Goal: Task Accomplishment & Management: Complete application form

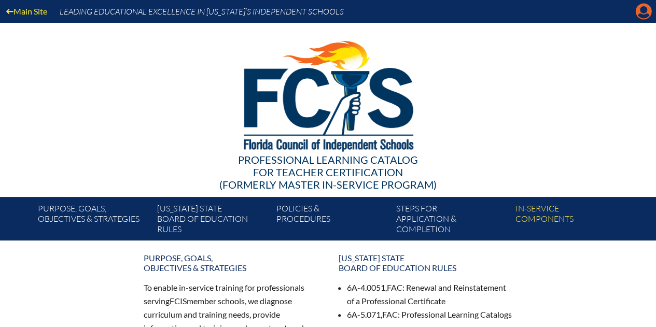
click at [640, 13] on icon "Manage account" at bounding box center [643, 11] width 17 height 17
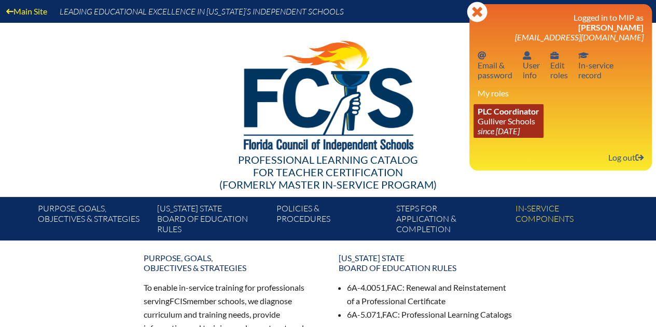
click at [520, 122] on link "PLC Coordinator Gulliver Schools since [DATE]" at bounding box center [509, 121] width 70 height 34
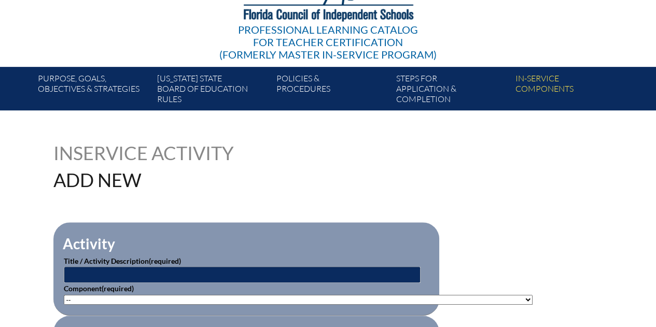
scroll to position [156, 0]
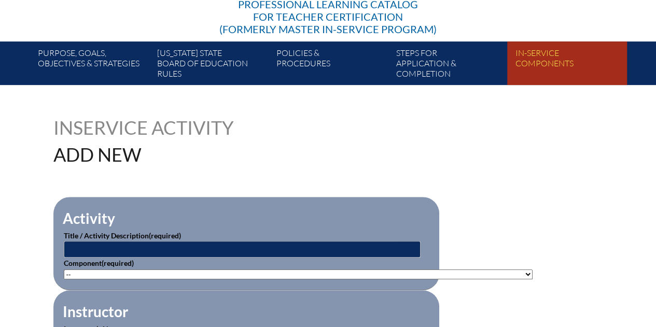
click at [552, 63] on link "In-service components" at bounding box center [570, 65] width 119 height 39
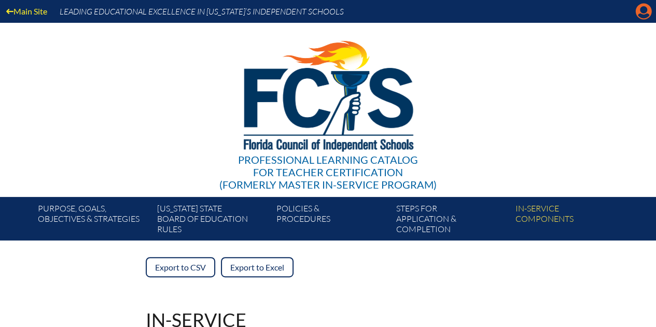
click at [644, 13] on icon "Manage account" at bounding box center [643, 11] width 17 height 17
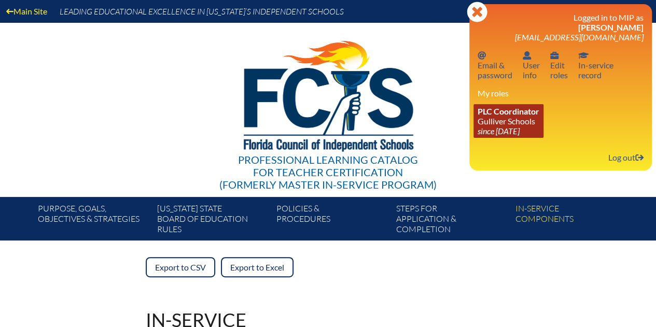
click at [519, 130] on icon "since [DATE]" at bounding box center [499, 131] width 42 height 10
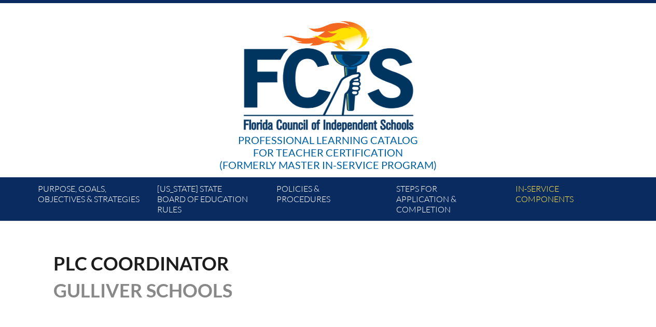
scroll to position [207, 0]
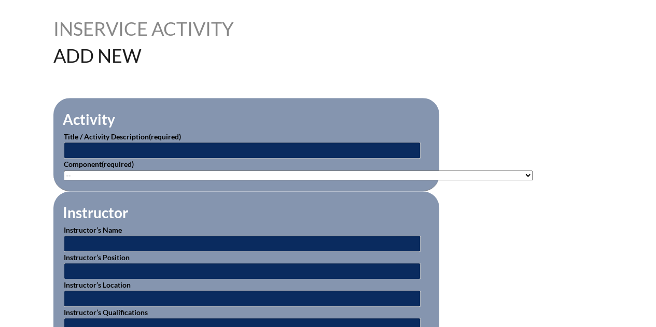
scroll to position [259, 0]
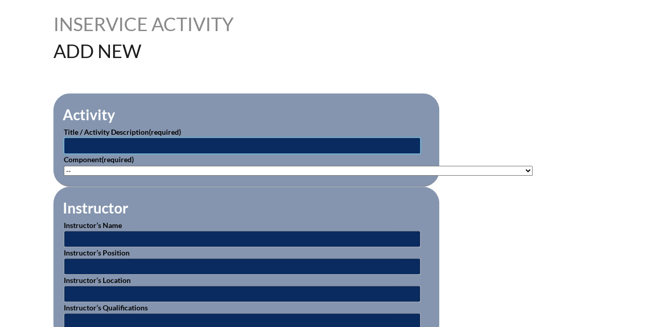
click at [71, 144] on input "text" at bounding box center [242, 145] width 357 height 17
type input "A"
type input "Artificial Intelligence in Education"
click at [135, 168] on select"]"] "-- 1-000-001: Appropriate Art Activities 1-000-002: Concept and Art Process for…" at bounding box center [298, 171] width 469 height 10
select select"]"] "235077"
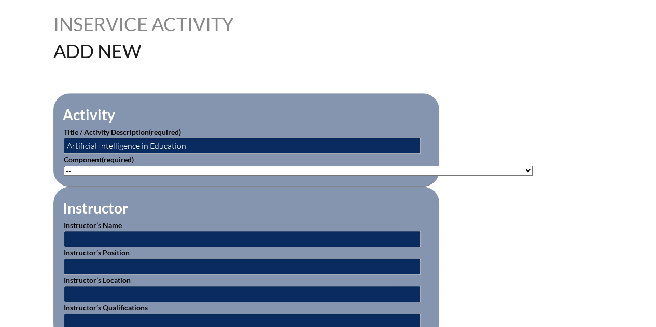
click at [64, 166] on select"]"] "-- 1-000-001: Appropriate Art Activities 1-000-002: Concept and Art Process for…" at bounding box center [298, 171] width 469 height 10
click at [126, 237] on input "text" at bounding box center [242, 239] width 357 height 17
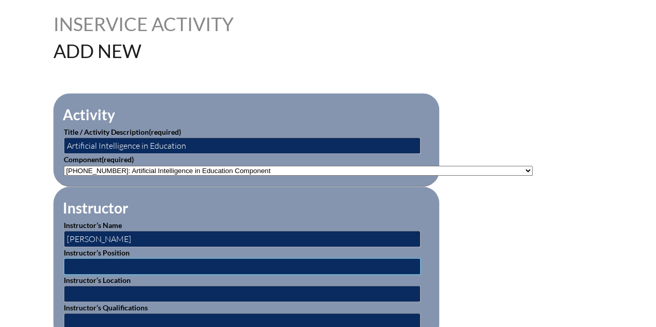
click at [75, 262] on input "text" at bounding box center [242, 266] width 357 height 17
drag, startPoint x: 68, startPoint y: 238, endPoint x: 82, endPoint y: 226, distance: 17.7
click at [68, 237] on input "Ana Pazos" at bounding box center [242, 239] width 357 height 17
type input "[PERSON_NAME]"
drag, startPoint x: 67, startPoint y: 265, endPoint x: 76, endPoint y: 257, distance: 12.1
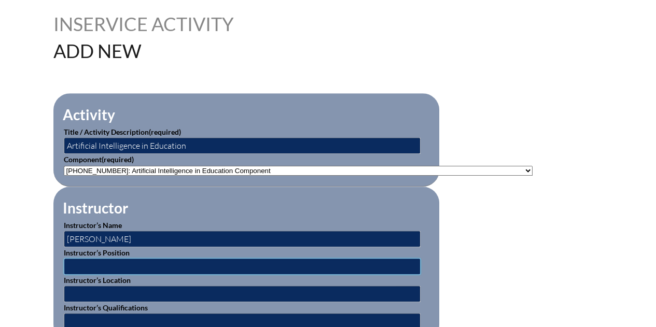
click at [69, 264] on input "text" at bounding box center [242, 266] width 357 height 17
paste input "Director of Curriculum, Assessment & Support Services"
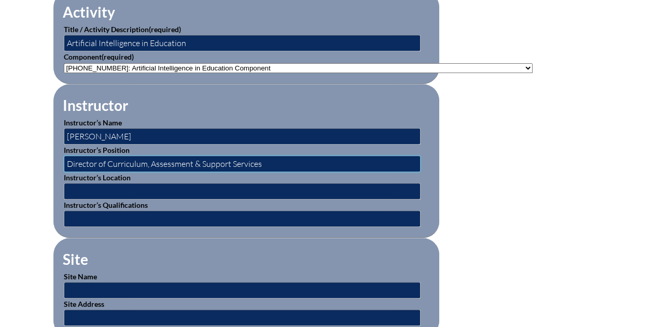
scroll to position [363, 0]
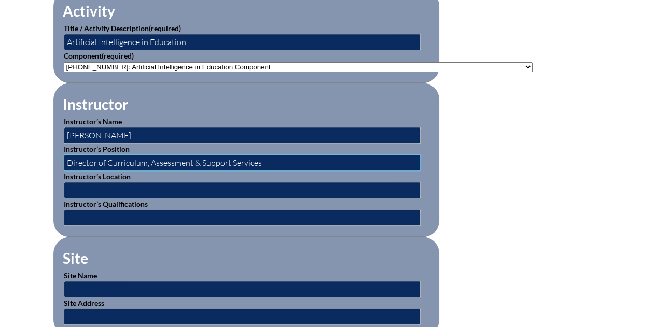
type input "Director of Curriculum, Assessment & Support Services"
click at [78, 186] on input "text" at bounding box center [242, 190] width 357 height 17
type input "Gulliver Preparatory School"
click at [84, 213] on input "text" at bounding box center [242, 218] width 357 height 17
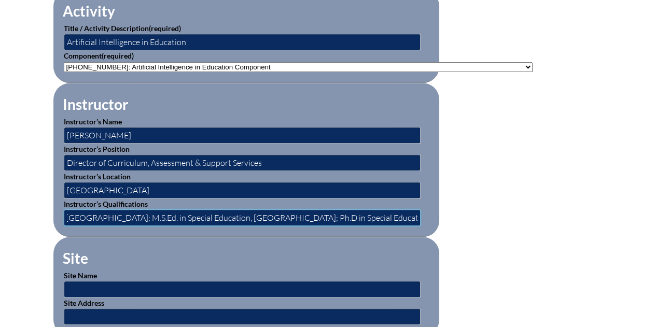
scroll to position [0, 93]
type input "BA in Communications, Boston College; M.S.Ed. in Special Education, University …"
click at [78, 286] on input "text" at bounding box center [242, 289] width 357 height 17
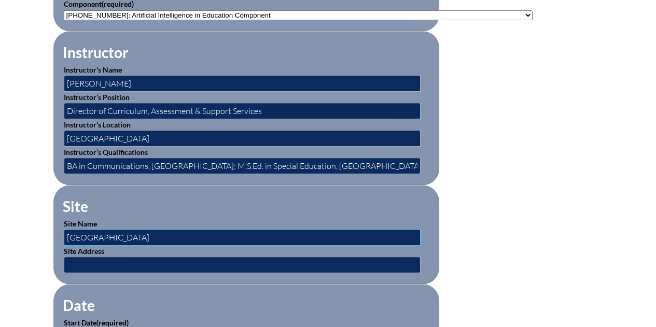
type input "[GEOGRAPHIC_DATA]"
click at [103, 258] on input "text" at bounding box center [242, 265] width 357 height 17
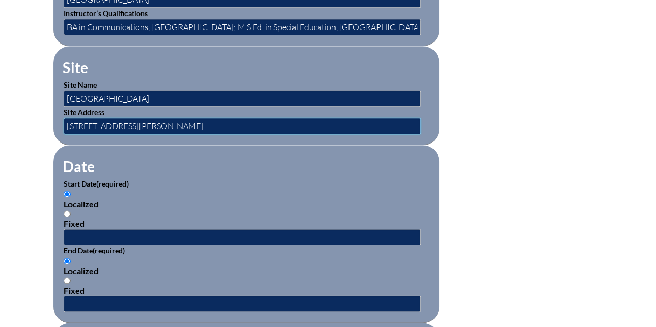
scroll to position [571, 0]
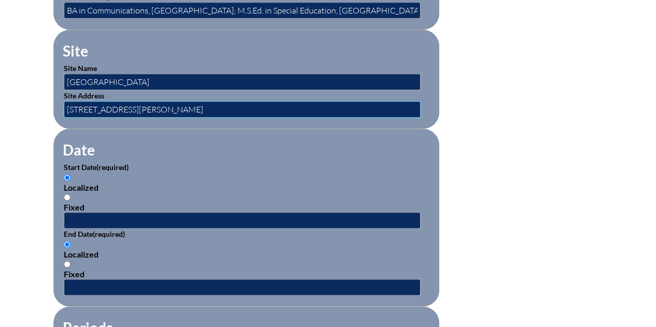
type input "[STREET_ADDRESS][PERSON_NAME]"
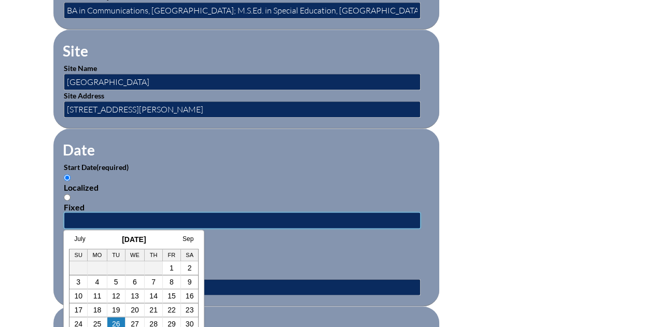
click at [90, 213] on input "text" at bounding box center [242, 220] width 357 height 17
click at [173, 269] on link "1" at bounding box center [172, 268] width 4 height 8
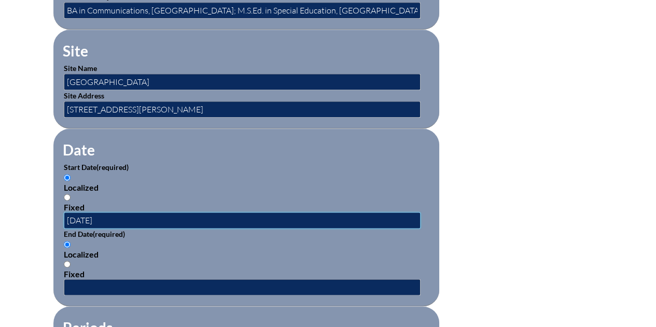
type input "2025-07-01"
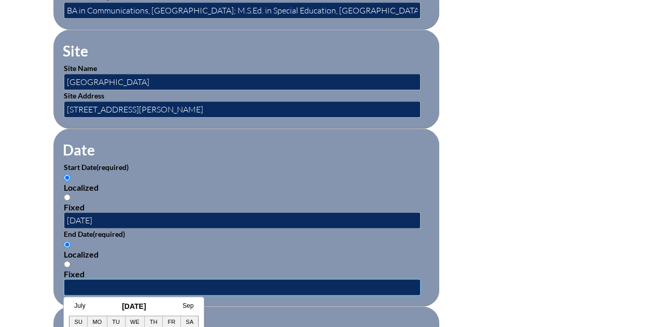
click at [79, 280] on input "text" at bounding box center [242, 287] width 357 height 17
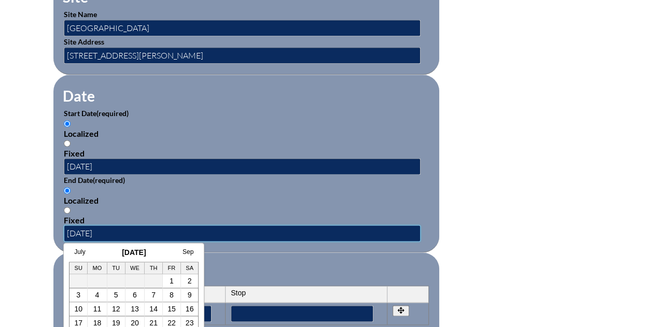
scroll to position [674, 0]
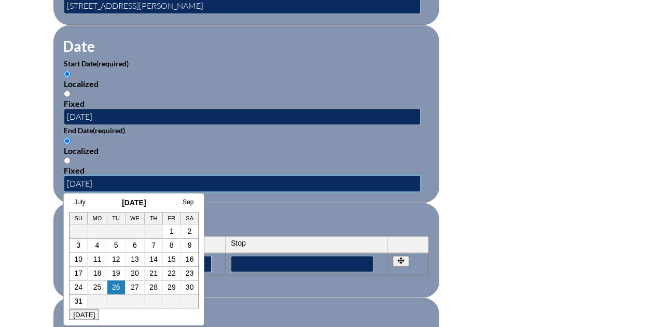
type input "2026-06-19"
click at [503, 199] on form "Activity Title / Activity Description (required) Artificial Intelligence in Edu…" at bounding box center [328, 125] width 550 height 894
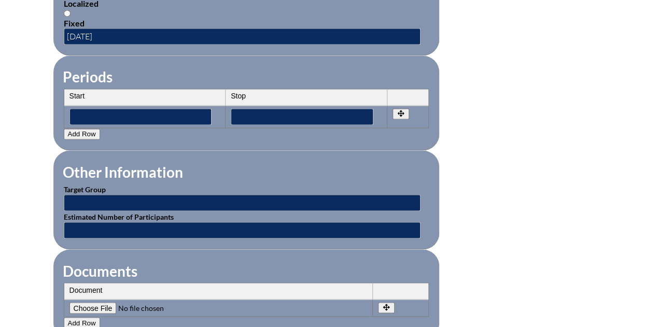
scroll to position [830, 0]
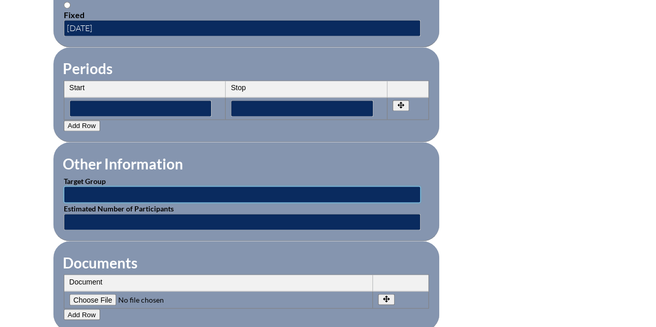
click at [104, 188] on input "text" at bounding box center [242, 194] width 357 height 17
type input "Administrators, Counselors & Faculty - both campuses"
click at [106, 214] on input "text" at bounding box center [242, 222] width 357 height 17
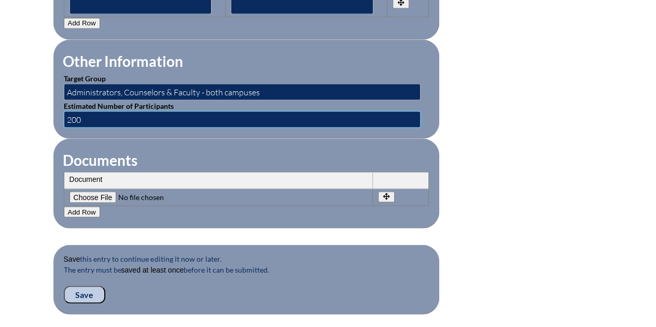
scroll to position [934, 0]
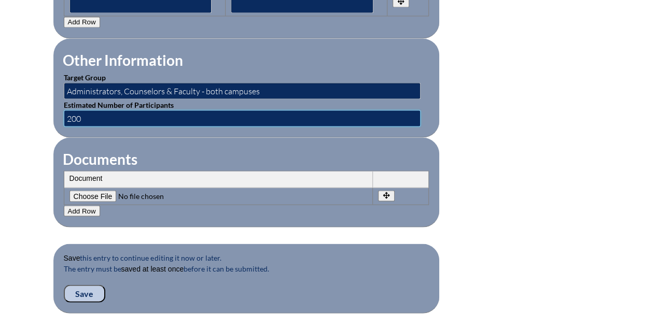
type input "200"
click at [78, 285] on input "Save" at bounding box center [84, 294] width 41 height 18
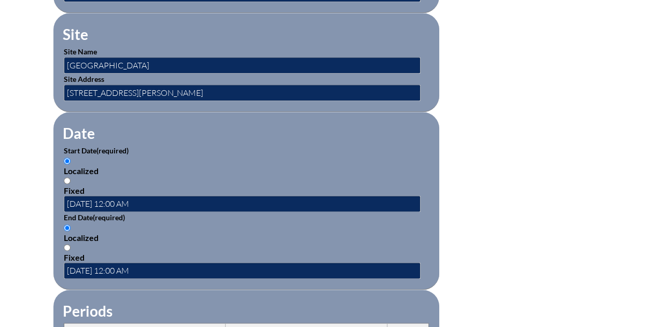
scroll to position [622, 0]
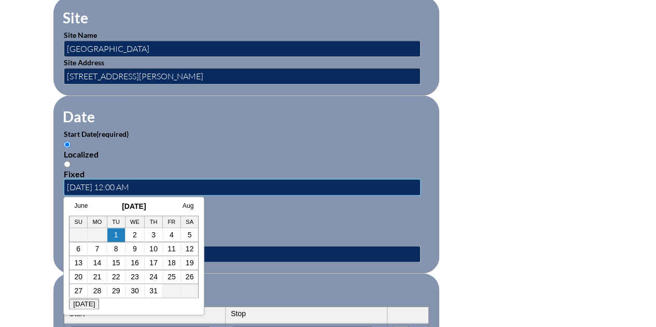
click at [149, 181] on input "[DATE] 12:00 AM" at bounding box center [242, 187] width 357 height 17
drag, startPoint x: 149, startPoint y: 181, endPoint x: 132, endPoint y: 177, distance: 18.0
click at [114, 181] on input "[DATE] 12:00 AM" at bounding box center [242, 187] width 357 height 17
type input "2025-07-01"
click at [242, 206] on div "Localized Fixed" at bounding box center [246, 225] width 365 height 39
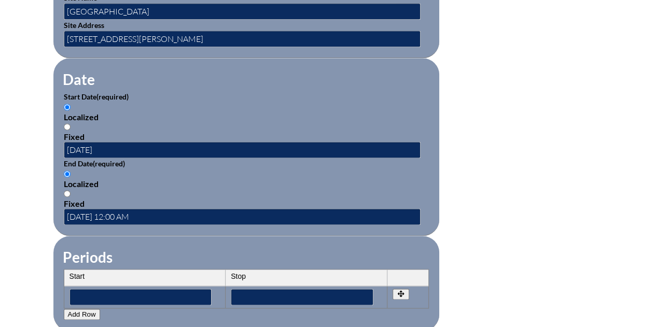
scroll to position [674, 0]
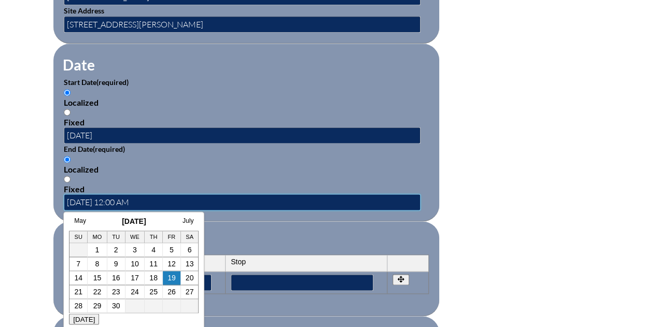
click at [166, 194] on input "[DATE] 12:00 AM" at bounding box center [242, 202] width 357 height 17
drag, startPoint x: 162, startPoint y: 196, endPoint x: 114, endPoint y: 197, distance: 47.7
click at [114, 196] on input "[DATE] 12:00 AM" at bounding box center [242, 202] width 357 height 17
type input "2026-06-19"
click at [514, 218] on form "Activity Title / Activity Description (required) Artificial Intelligence in Edu…" at bounding box center [328, 149] width 550 height 905
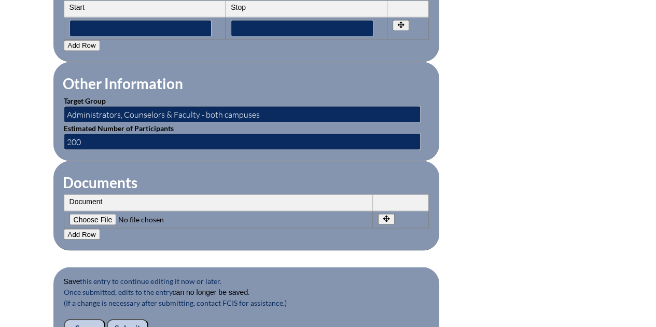
scroll to position [986, 0]
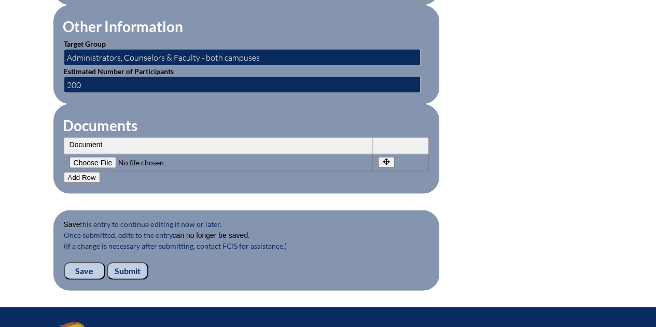
click at [123, 262] on input "Submit" at bounding box center [127, 271] width 41 height 18
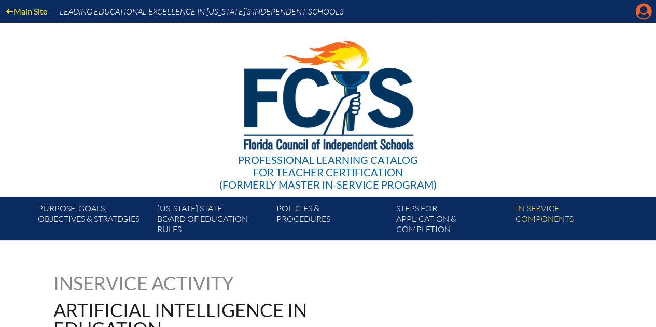
click at [640, 17] on icon "Manage account" at bounding box center [643, 11] width 17 height 17
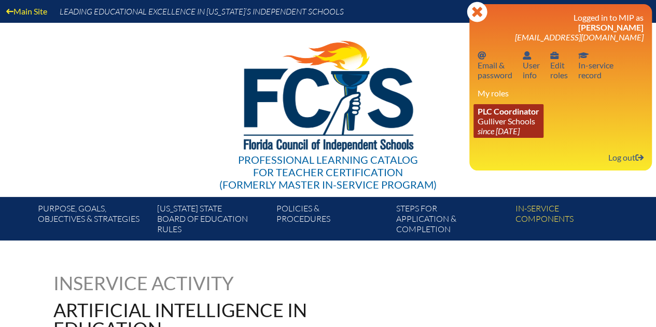
click at [500, 124] on link "PLC Coordinator Gulliver Schools since [DATE]" at bounding box center [509, 121] width 70 height 34
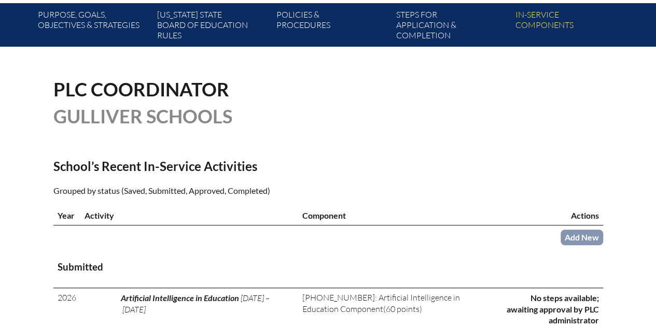
scroll to position [259, 0]
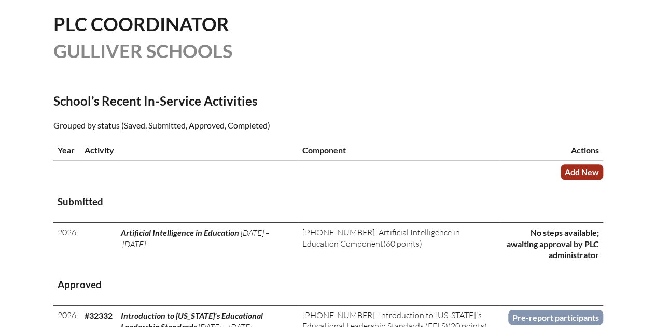
click at [586, 171] on link "Add New" at bounding box center [582, 171] width 43 height 15
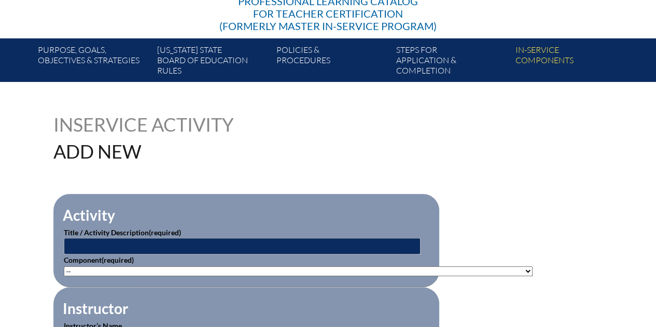
scroll to position [259, 0]
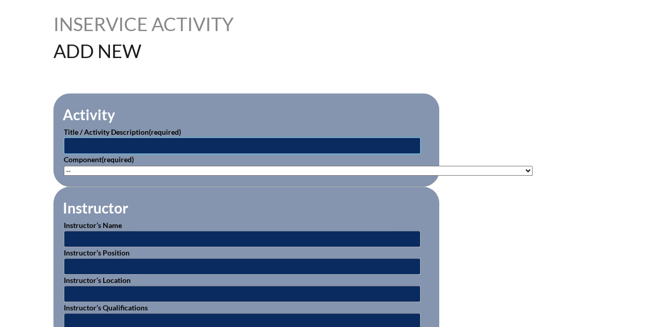
click at [106, 146] on input "text" at bounding box center [242, 145] width 357 height 17
type input "Teaching Critical Thinking & Problem Solving"
click at [84, 168] on select"]"] "-- 1-000-001: Appropriate Art Activities 1-000-002: Concept and Art Process for…" at bounding box center [298, 171] width 469 height 10
select select"]"] "20395"
click at [64, 166] on select"]"] "-- 1-000-001: Appropriate Art Activities 1-000-002: Concept and Art Process for…" at bounding box center [298, 171] width 469 height 10
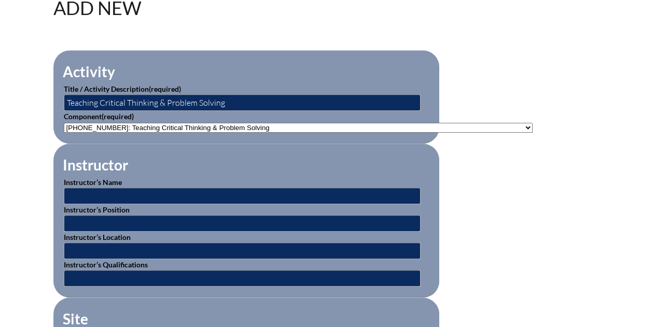
scroll to position [363, 0]
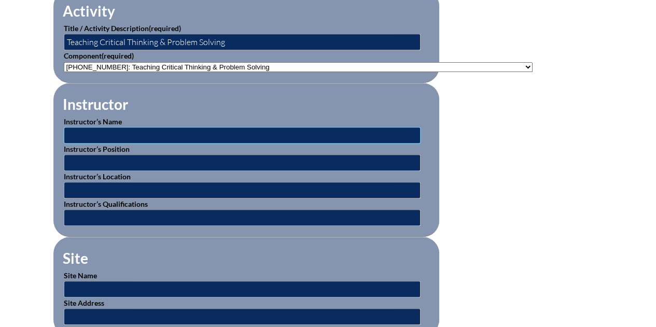
click at [101, 133] on input "text" at bounding box center [242, 135] width 357 height 17
type input "[PERSON_NAME]"
click at [81, 159] on input "text" at bounding box center [242, 163] width 357 height 17
type input "Director of Curriculum, Assessment & Support Services"
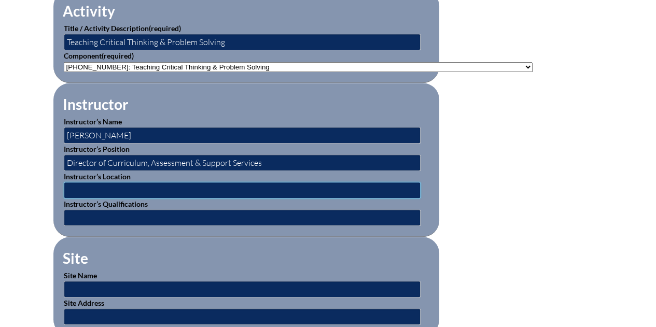
click at [93, 186] on input "text" at bounding box center [242, 190] width 357 height 17
type input "Gulliver Preparatory School"
click at [73, 212] on input "text" at bounding box center [242, 218] width 357 height 17
type input "BA in Communications, Boston College; M.S.Ed. in Special Education, University …"
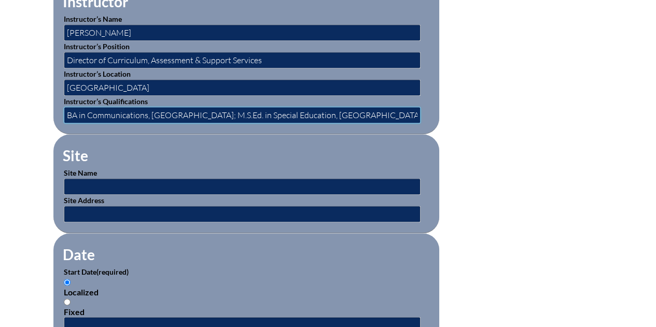
scroll to position [467, 0]
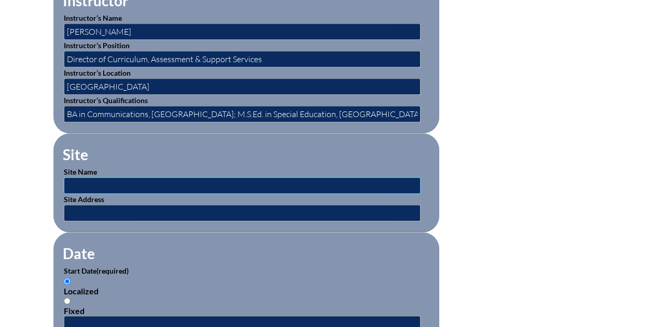
click at [70, 181] on input "text" at bounding box center [242, 185] width 357 height 17
type input "Gulliver Preparatory School"
click at [75, 206] on input "text" at bounding box center [242, 213] width 357 height 17
type input "6575 North Kendall Drive, Pinecrest, FL 33156"
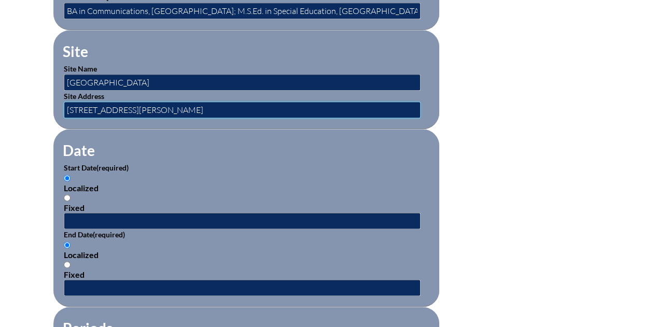
scroll to position [571, 0]
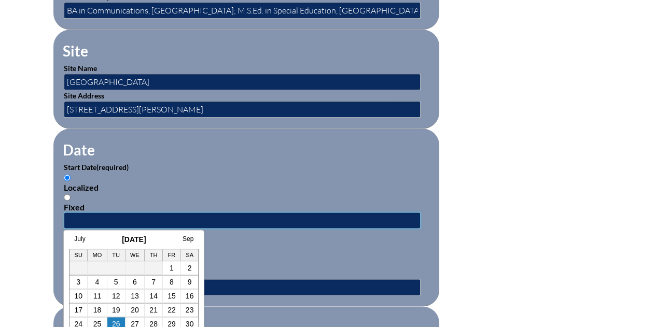
click at [80, 213] on input "text" at bounding box center [242, 220] width 357 height 17
type input "2025-07-01"
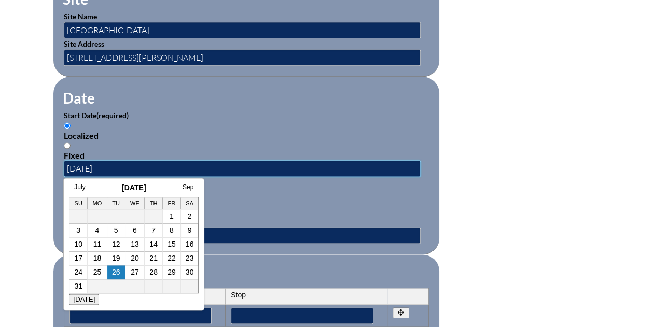
scroll to position [674, 0]
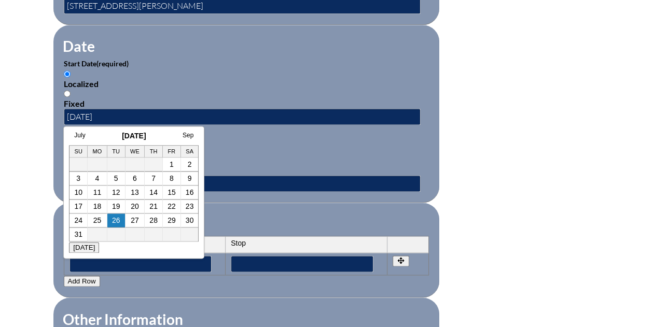
click at [514, 200] on form "Activity Title / Activity Description (required) Teaching Critical Thinking & P…" at bounding box center [328, 125] width 550 height 894
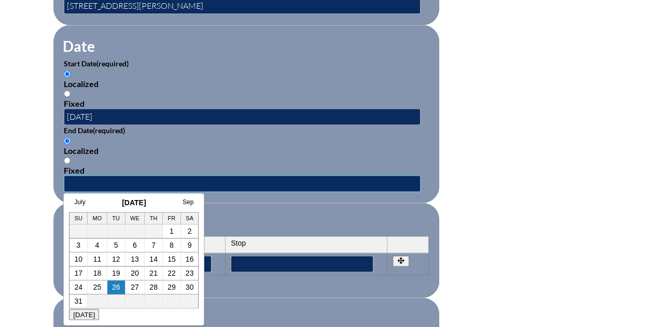
click at [84, 175] on input "text" at bounding box center [242, 183] width 357 height 17
type input "2026-06-19"
click at [513, 216] on form "Activity Title / Activity Description (required) Teaching Critical Thinking & P…" at bounding box center [328, 125] width 550 height 894
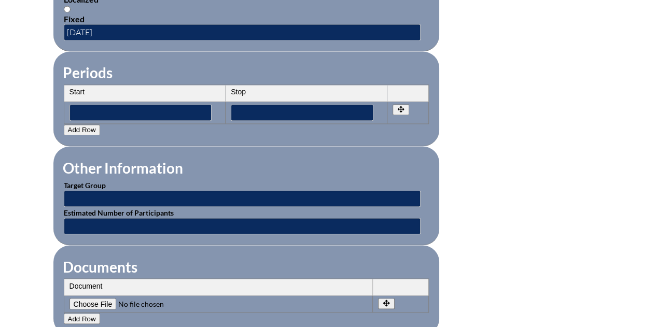
scroll to position [830, 0]
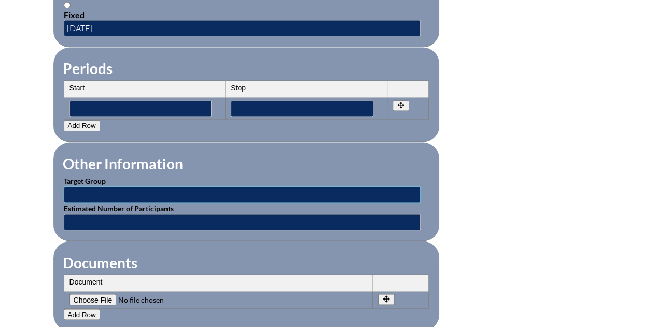
click at [71, 186] on input "text" at bounding box center [242, 194] width 357 height 17
type input "Administrators, Counselors & Faculty - both campuses"
click at [73, 214] on input "text" at bounding box center [242, 222] width 357 height 17
type input "200"
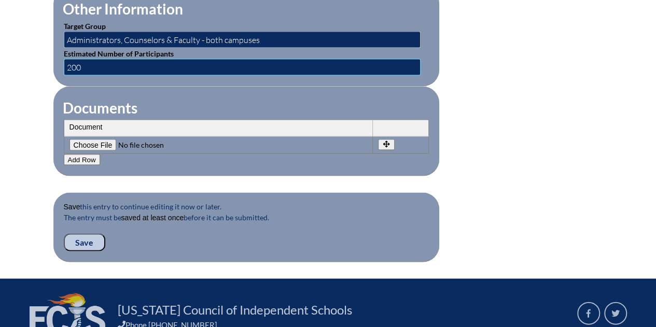
scroll to position [986, 0]
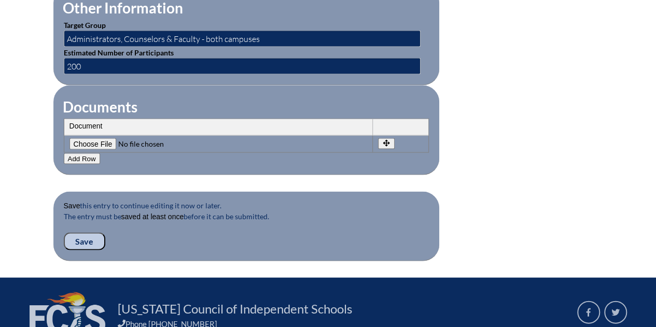
click at [87, 233] on input "Save" at bounding box center [84, 242] width 41 height 18
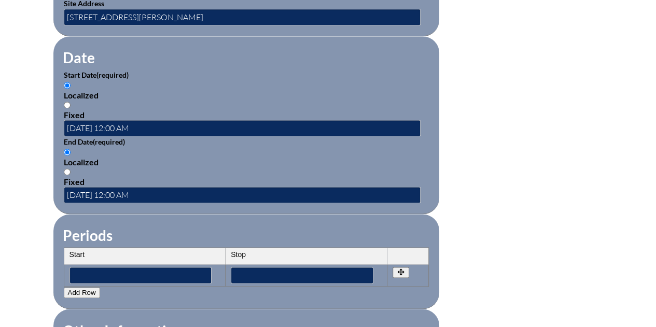
scroll to position [726, 0]
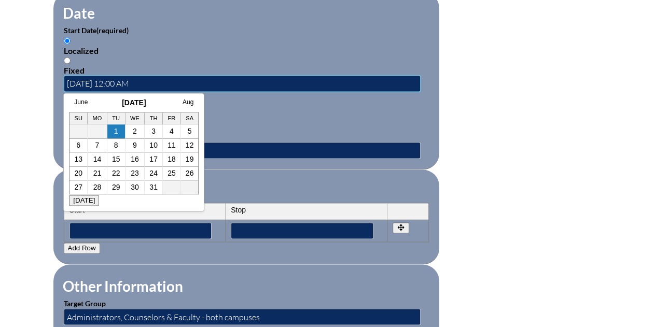
click at [149, 76] on input "2025-07-01 12:00 AM" at bounding box center [242, 83] width 357 height 17
type input "[DATE]"
click at [467, 136] on form "Activity Title / Activity Description (required) Teaching Critical Thinking & P…" at bounding box center [328, 97] width 550 height 905
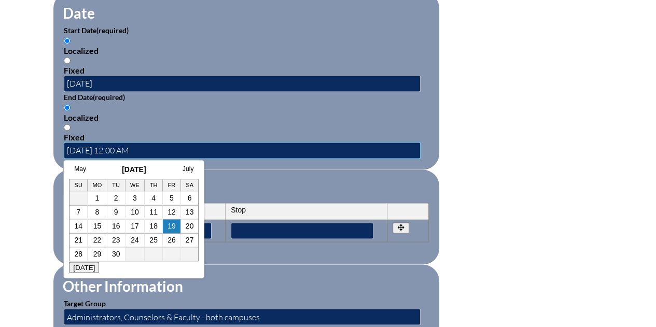
click at [172, 142] on input "[DATE] 12:00 AM" at bounding box center [242, 150] width 357 height 17
type input "2026-06-19"
click at [491, 189] on form "Activity Title / Activity Description (required) Teaching Critical Thinking & P…" at bounding box center [328, 97] width 550 height 905
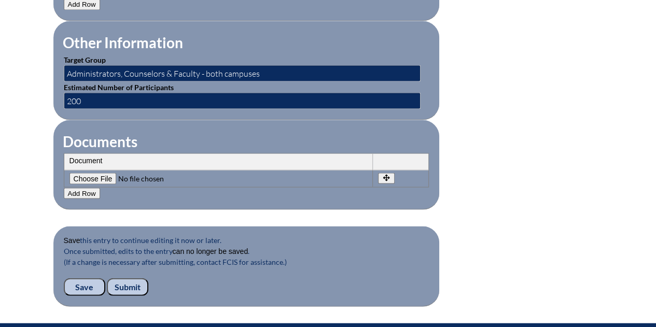
scroll to position [986, 0]
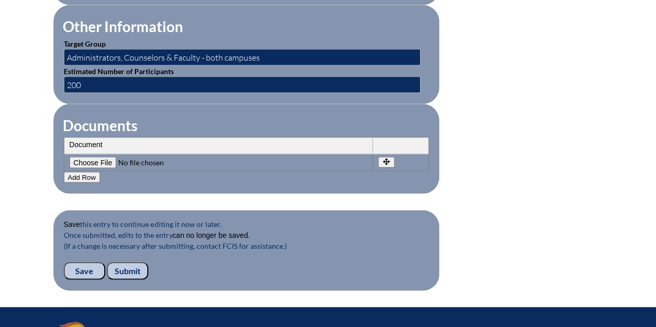
click at [127, 262] on input "Submit" at bounding box center [127, 271] width 41 height 18
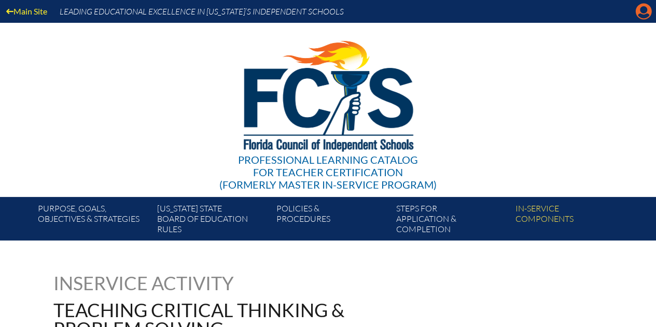
click at [644, 13] on icon "Manage account" at bounding box center [643, 11] width 17 height 17
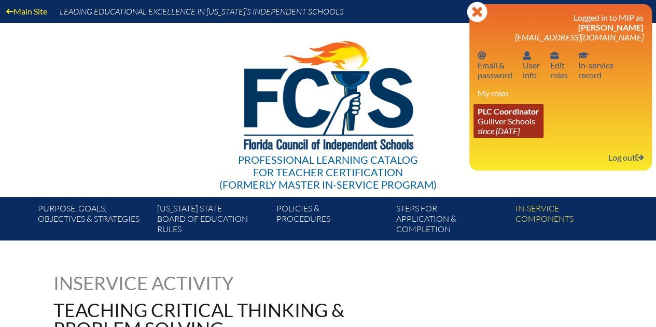
click at [500, 119] on link "PLC Coordinator Gulliver Schools since [DATE]" at bounding box center [509, 121] width 70 height 34
